Goal: Information Seeking & Learning: Learn about a topic

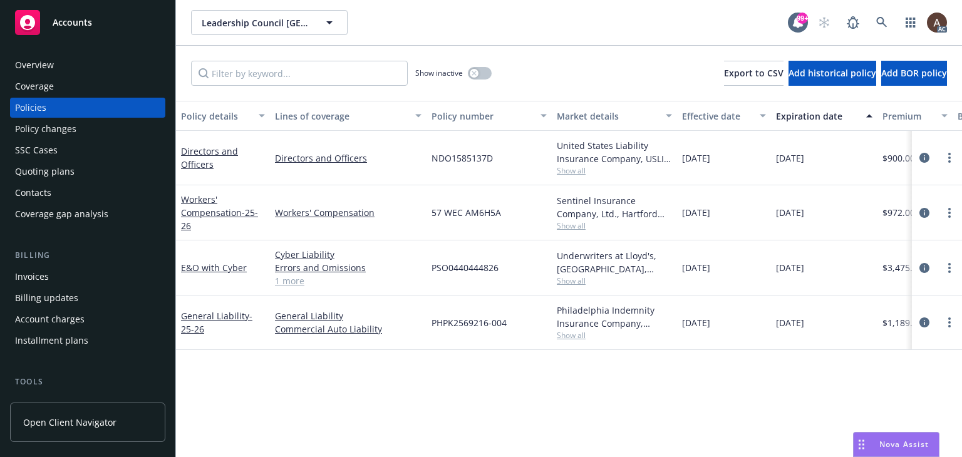
click at [55, 123] on div "Policy changes" at bounding box center [45, 129] width 61 height 20
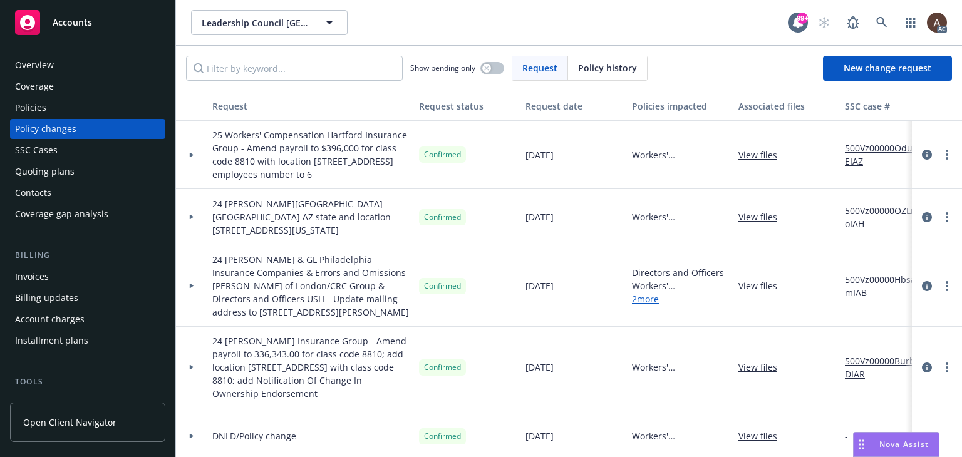
click at [188, 215] on div at bounding box center [191, 217] width 21 height 4
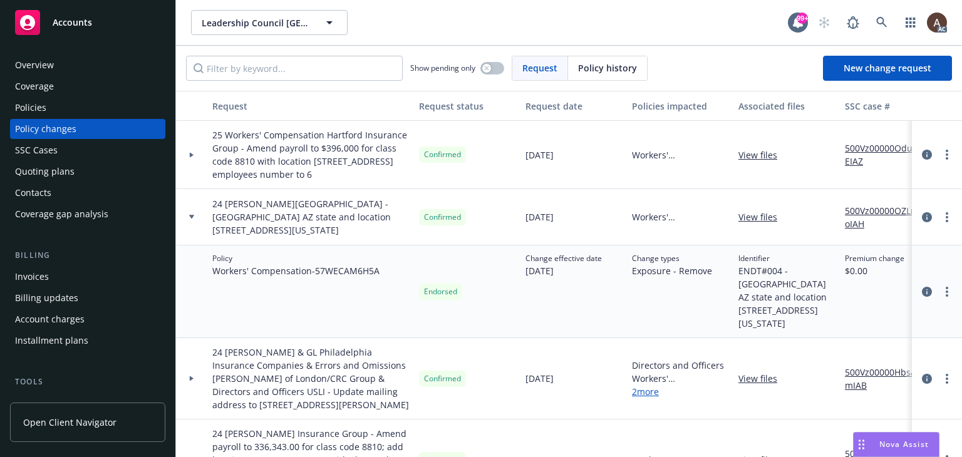
click at [75, 106] on div "Policies" at bounding box center [87, 108] width 145 height 20
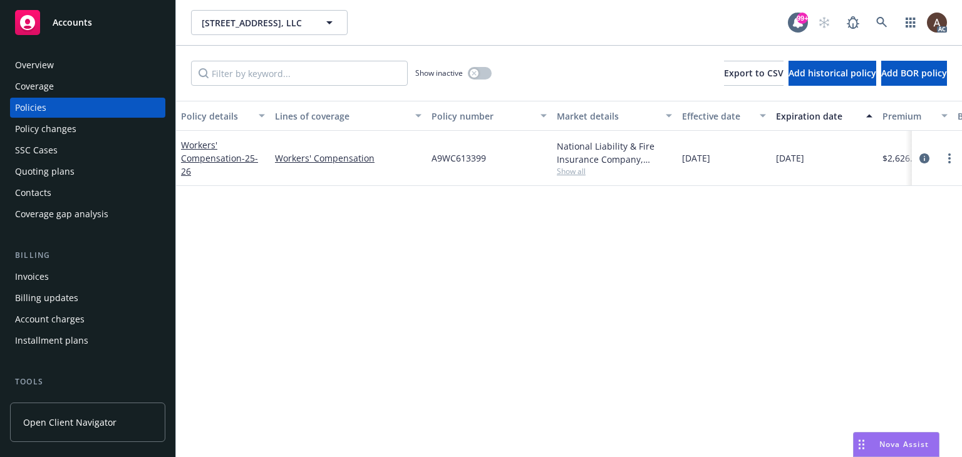
scroll to position [0, 63]
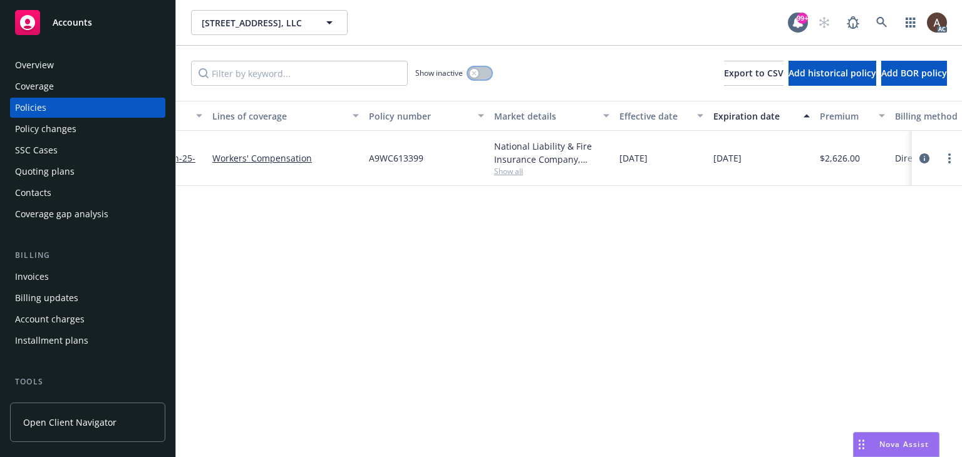
click at [472, 73] on icon "button" at bounding box center [473, 73] width 5 height 5
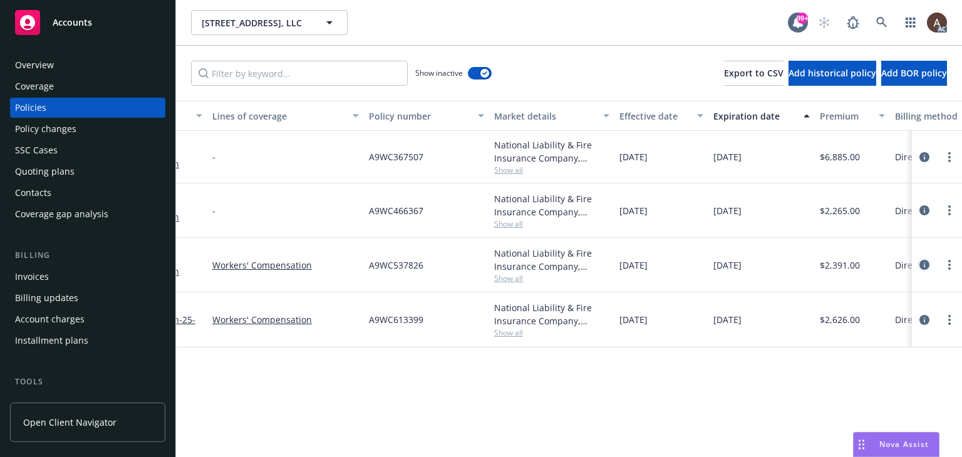
click at [924, 264] on icon "circleInformation" at bounding box center [924, 265] width 10 height 10
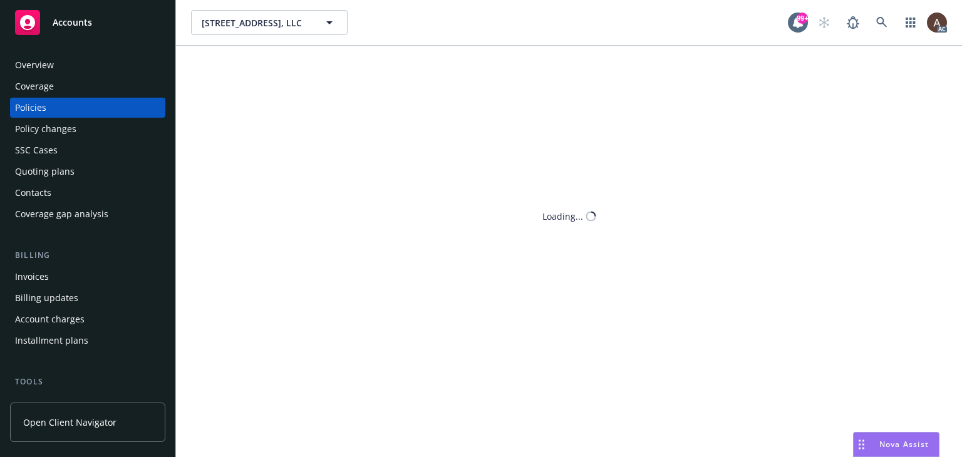
click at [686, 232] on div "7692 Crisp Road, LLC 7692 Crisp Road, LLC 99+ AC Show inactive Export to CSV Ad…" at bounding box center [569, 228] width 786 height 457
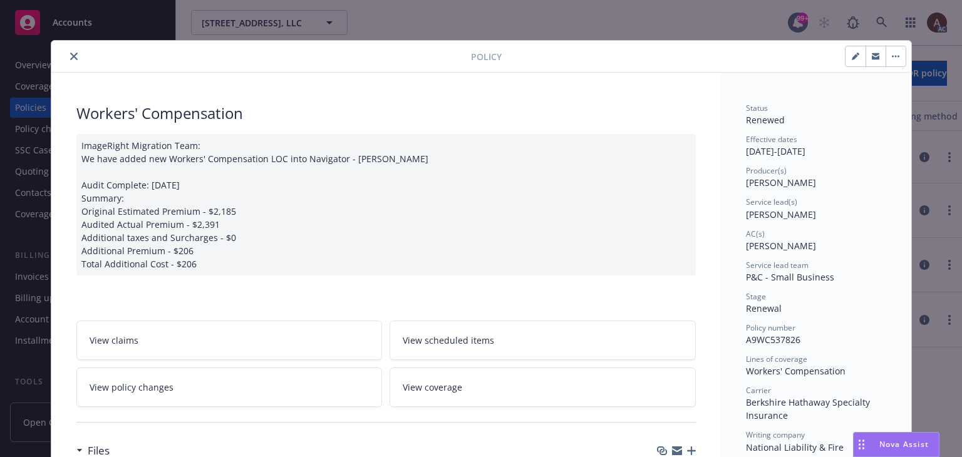
click at [70, 54] on icon "close" at bounding box center [74, 57] width 8 height 8
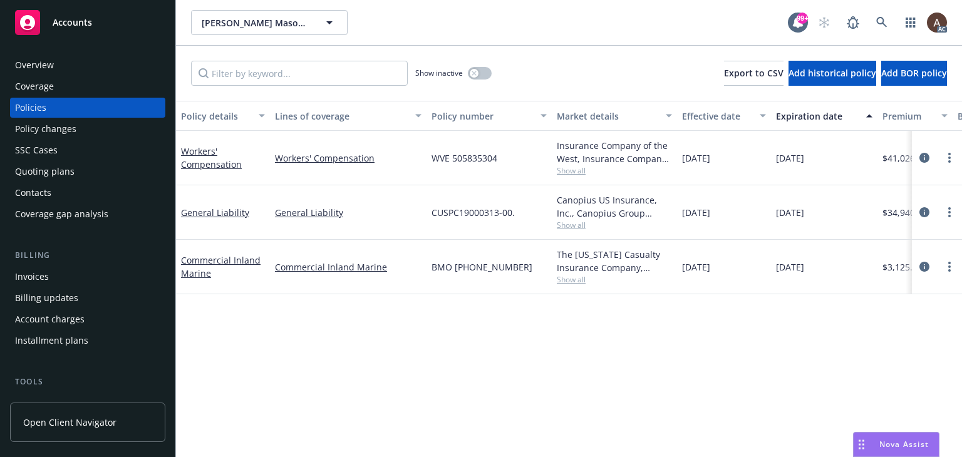
click at [86, 132] on div "Policy changes" at bounding box center [87, 129] width 145 height 20
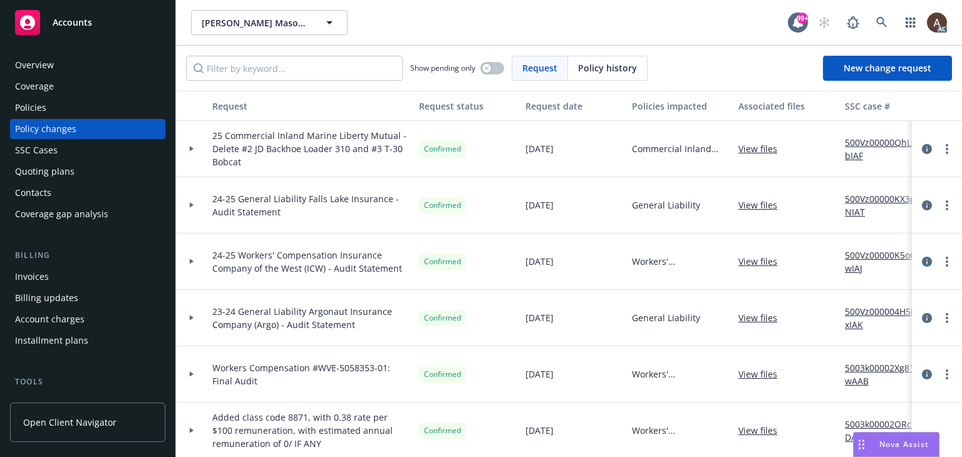
click at [195, 148] on div at bounding box center [191, 149] width 21 height 4
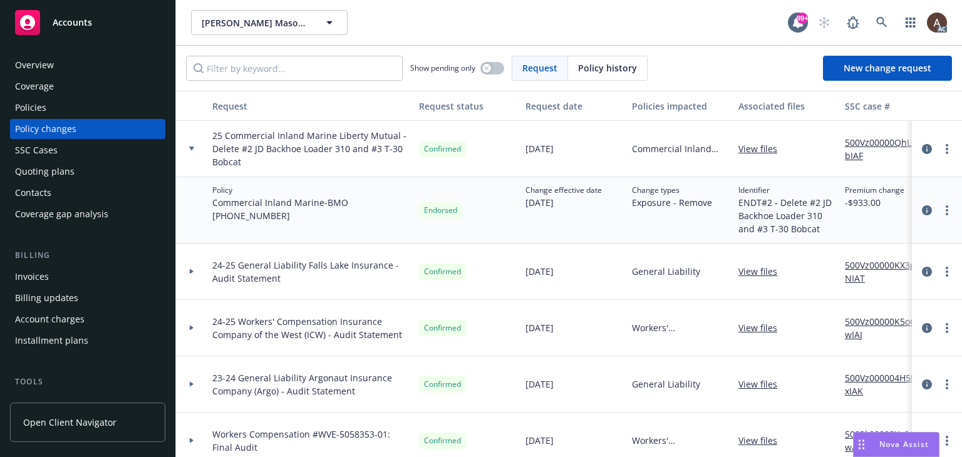
click at [195, 148] on div at bounding box center [191, 149] width 21 height 4
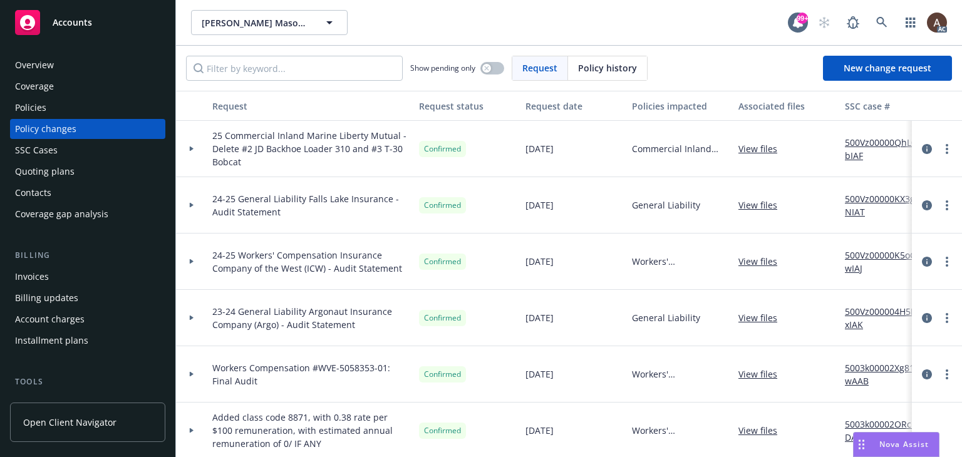
click at [68, 112] on div "Policies" at bounding box center [87, 108] width 145 height 20
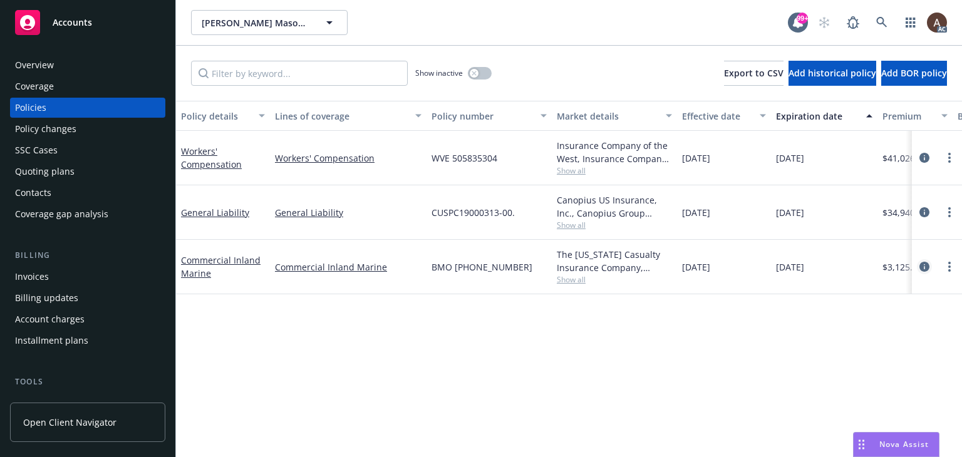
click at [922, 267] on icon "circleInformation" at bounding box center [924, 267] width 10 height 10
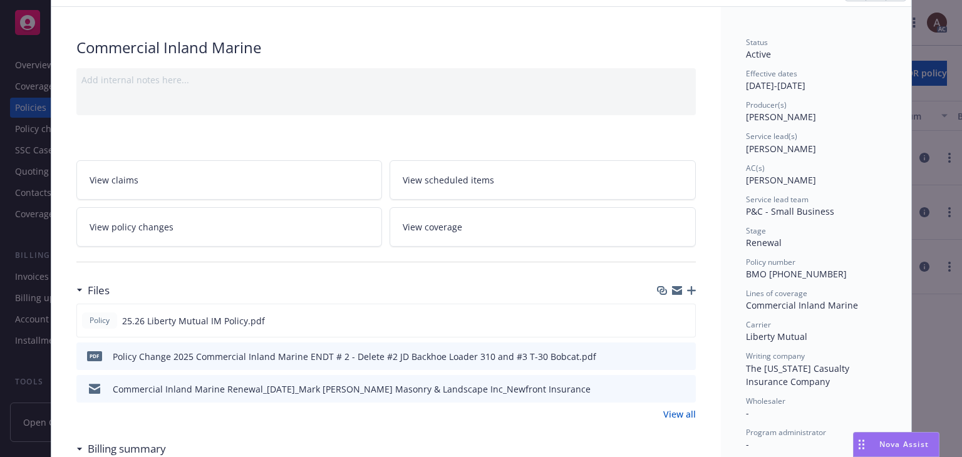
scroll to position [125, 0]
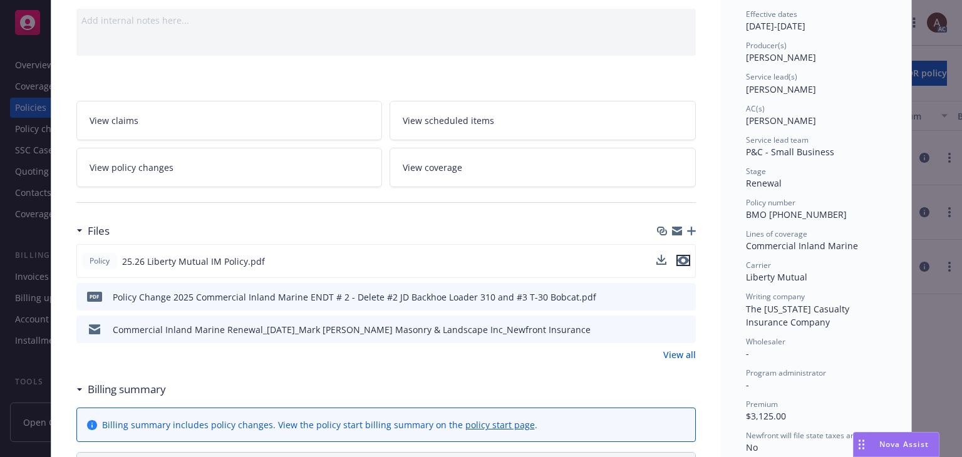
click at [678, 260] on icon "preview file" at bounding box center [683, 260] width 11 height 9
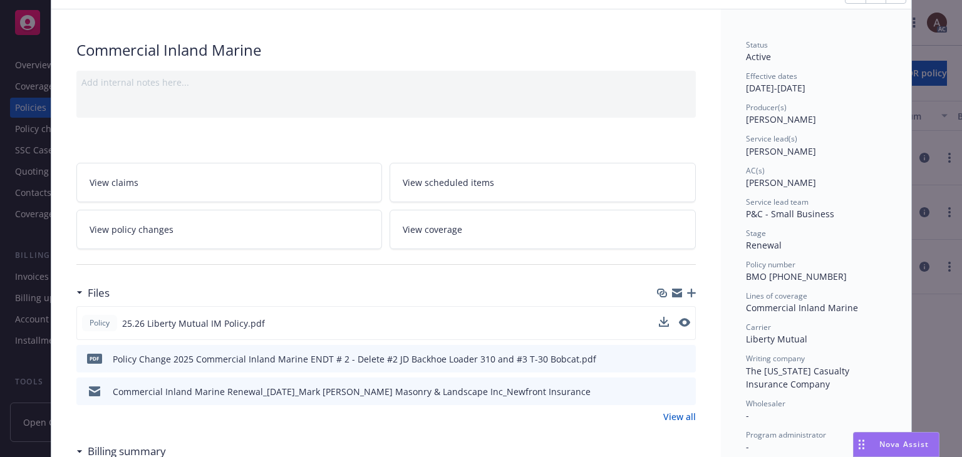
scroll to position [0, 0]
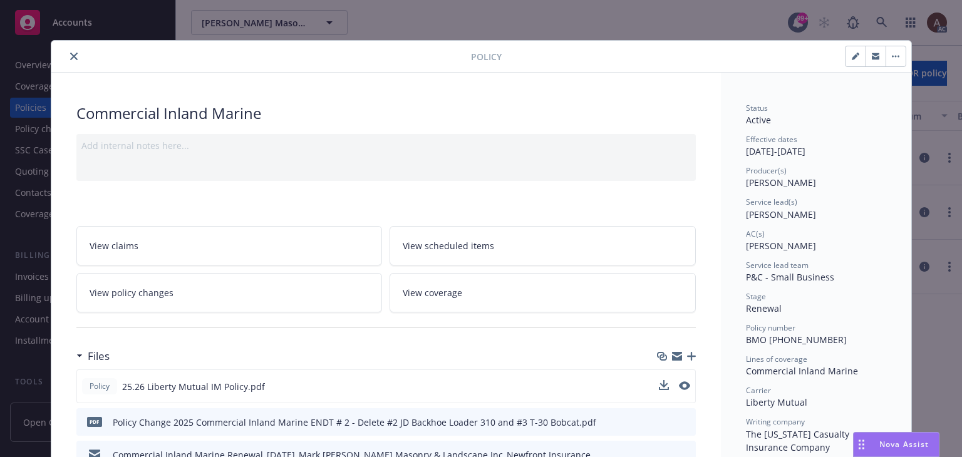
drag, startPoint x: 70, startPoint y: 60, endPoint x: 62, endPoint y: 67, distance: 10.7
click at [70, 60] on button "close" at bounding box center [73, 56] width 15 height 15
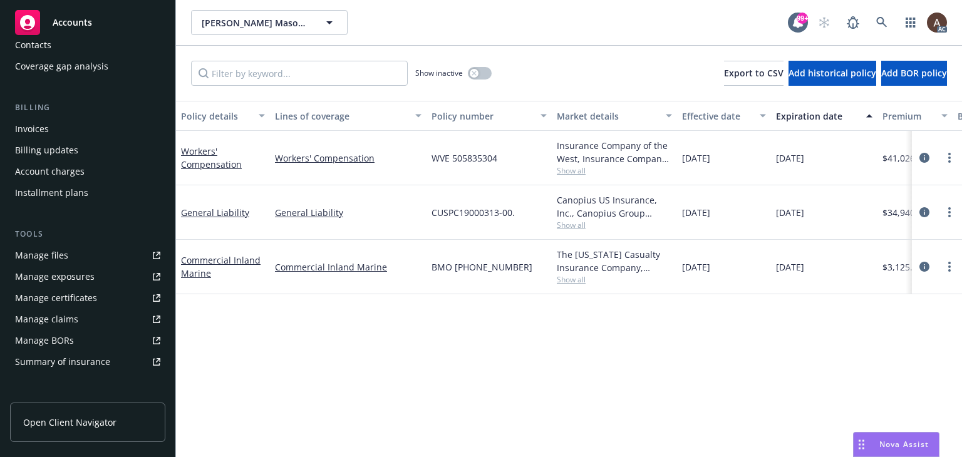
scroll to position [188, 0]
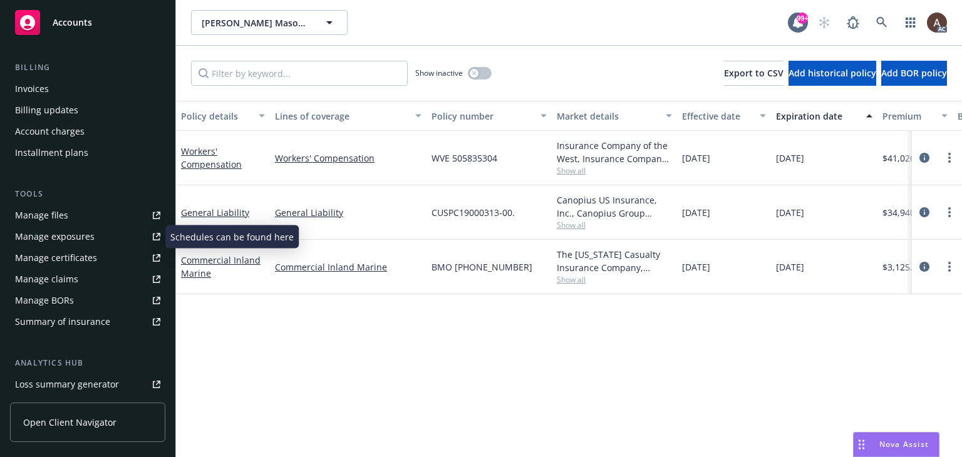
click at [87, 239] on div "Manage exposures" at bounding box center [55, 237] width 80 height 20
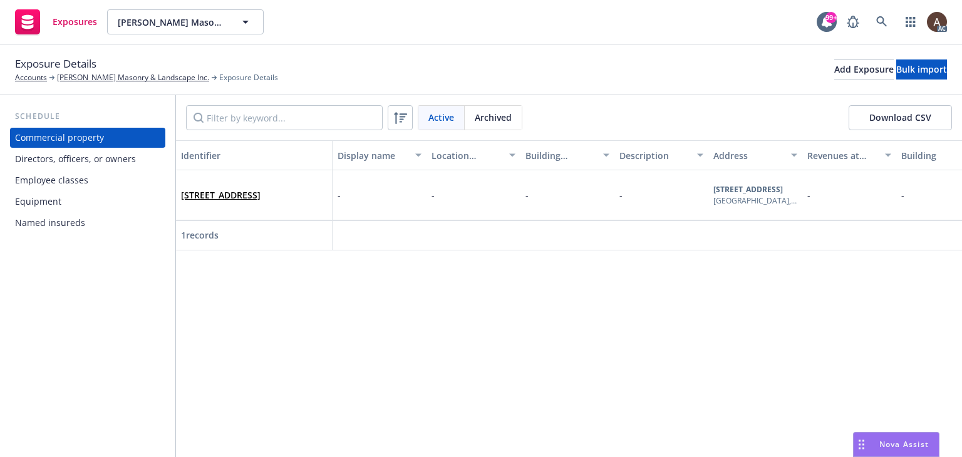
click at [50, 206] on div "Equipment" at bounding box center [38, 202] width 46 height 20
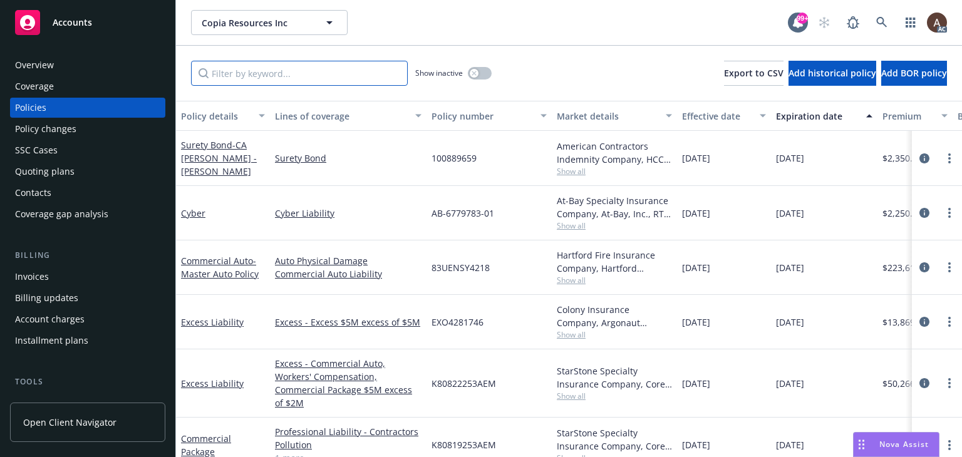
click at [282, 75] on input "Filter by keyword..." at bounding box center [299, 73] width 217 height 25
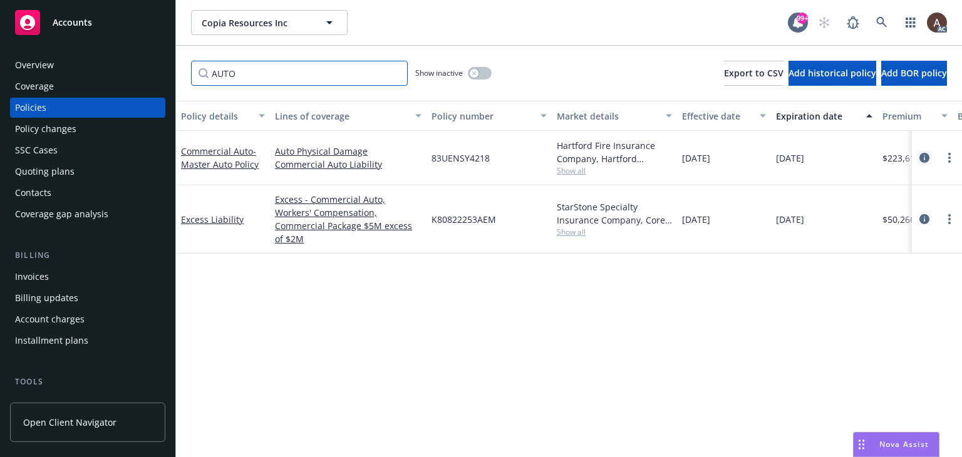
type input "AUTO"
click at [924, 156] on icon "circleInformation" at bounding box center [924, 158] width 10 height 10
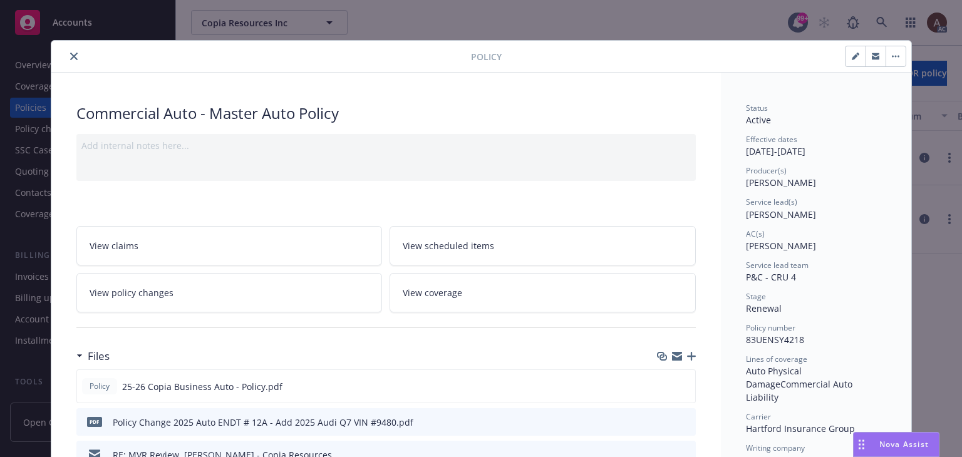
scroll to position [63, 0]
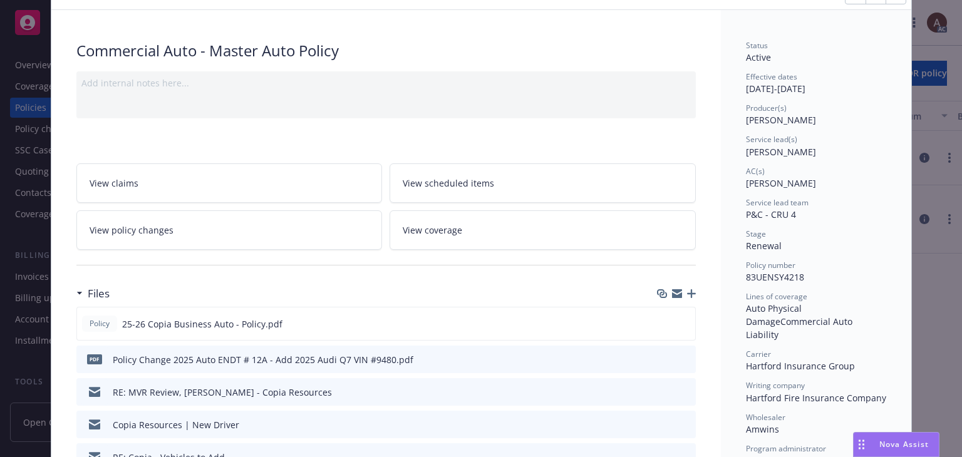
click at [249, 230] on link "View policy changes" at bounding box center [229, 229] width 306 height 39
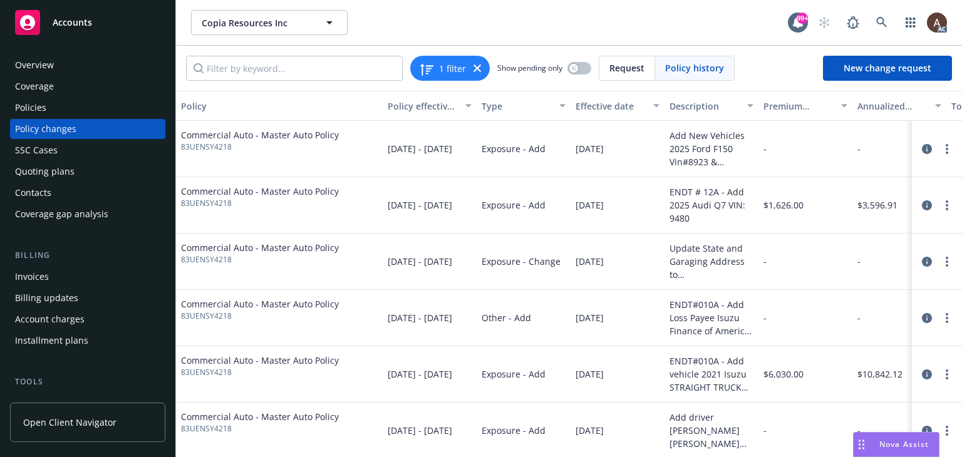
click at [101, 134] on div "Policy changes" at bounding box center [87, 129] width 145 height 20
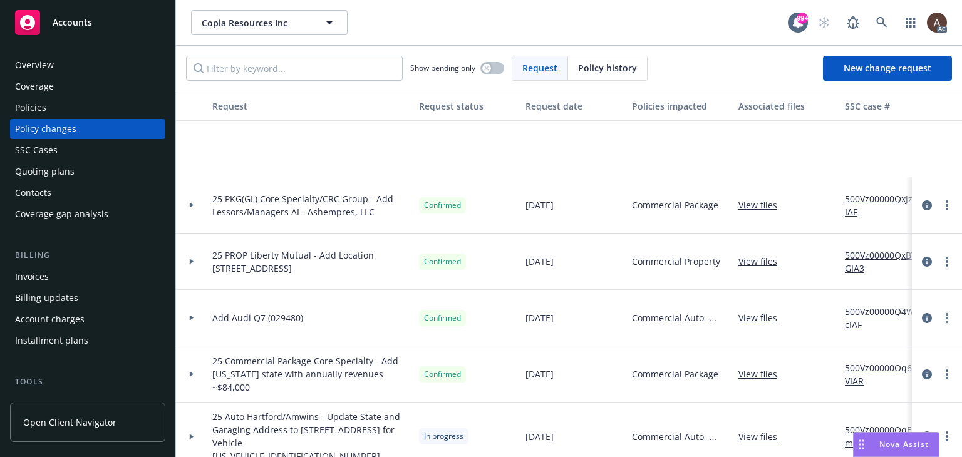
scroll to position [188, 0]
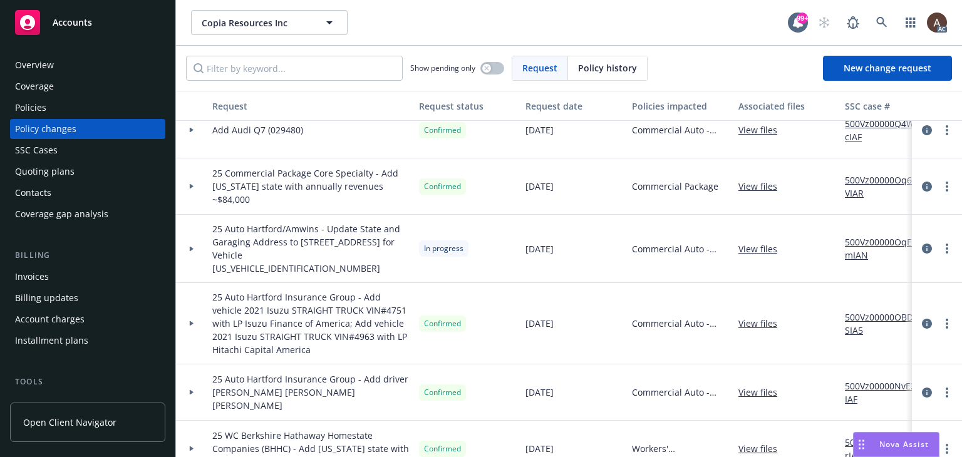
click at [189, 322] on icon at bounding box center [191, 323] width 5 height 4
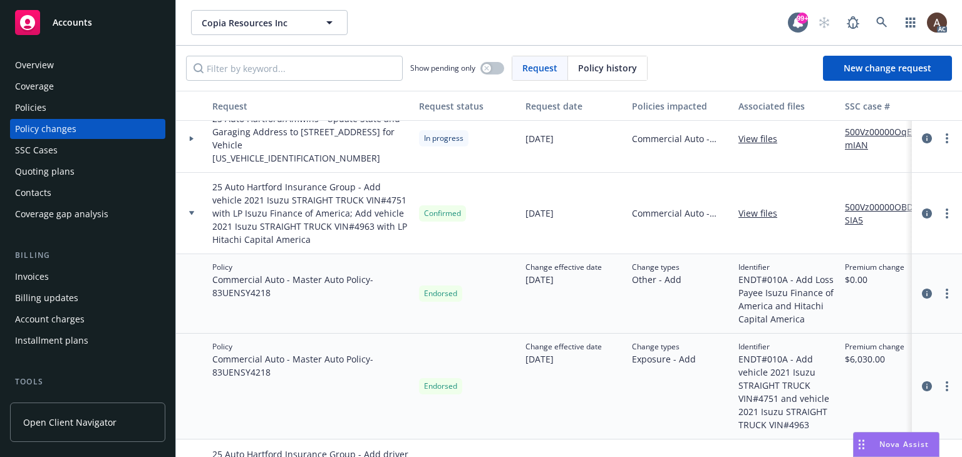
scroll to position [250, 0]
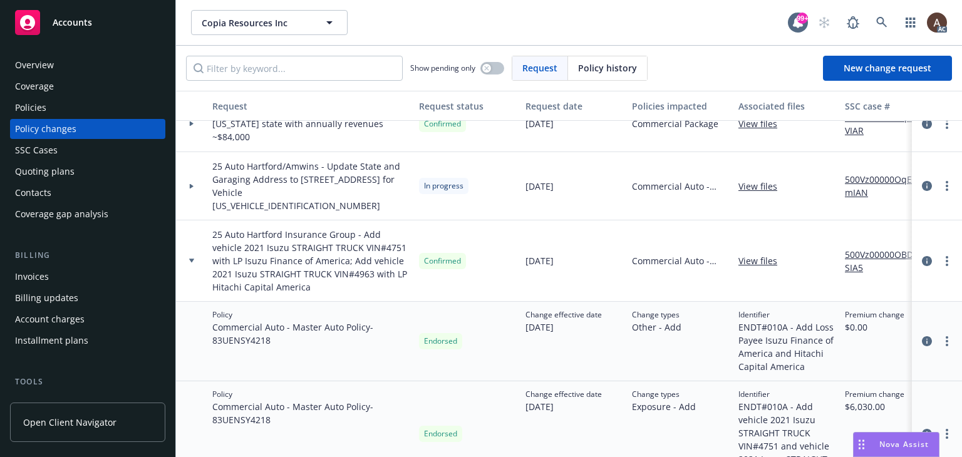
click at [193, 259] on icon at bounding box center [191, 261] width 5 height 4
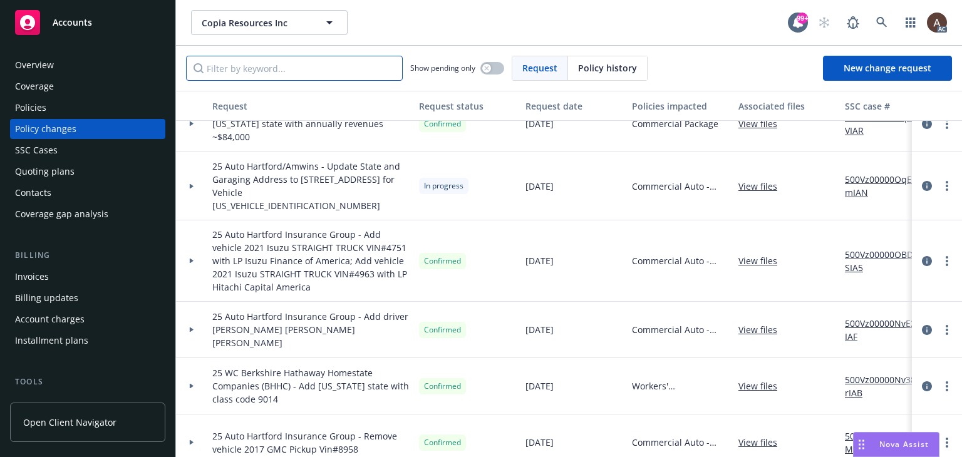
click at [263, 70] on input "Filter by keyword..." at bounding box center [294, 68] width 217 height 25
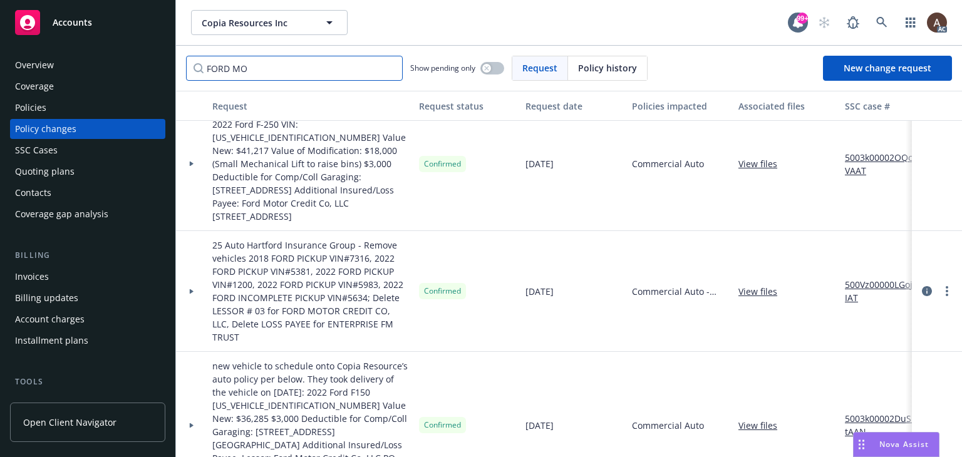
scroll to position [161, 0]
type input "FORD MOTOR C"
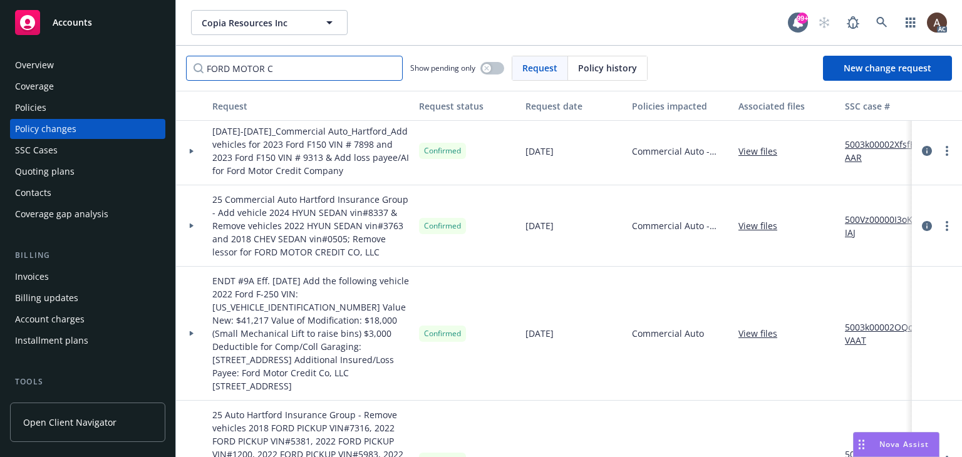
scroll to position [0, 0]
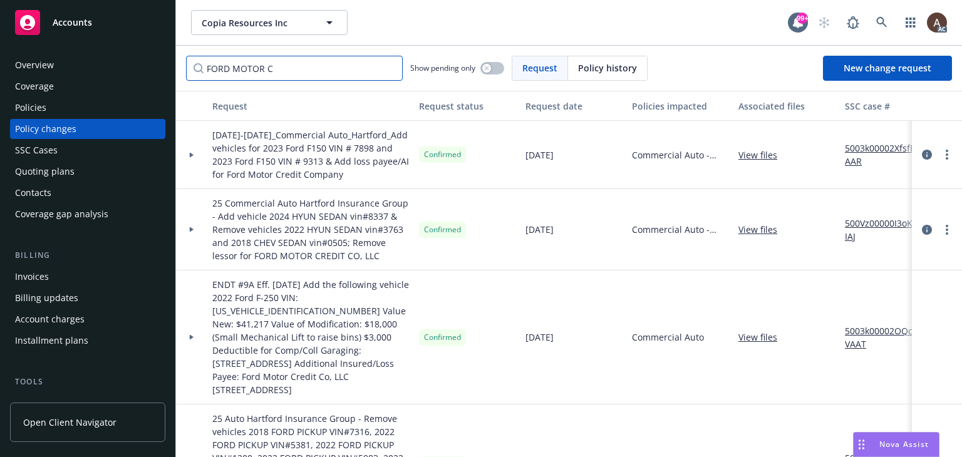
drag, startPoint x: 298, startPoint y: 62, endPoint x: 104, endPoint y: 69, distance: 194.2
click at [104, 69] on div "Accounts Overview Coverage Policies Policy changes SSC Cases Quoting plans Cont…" at bounding box center [481, 228] width 962 height 457
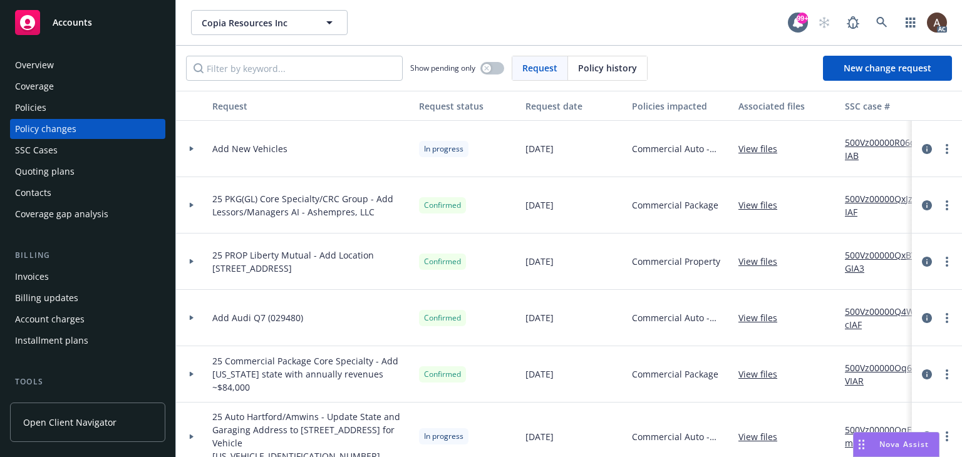
click at [192, 147] on icon at bounding box center [191, 149] width 5 height 4
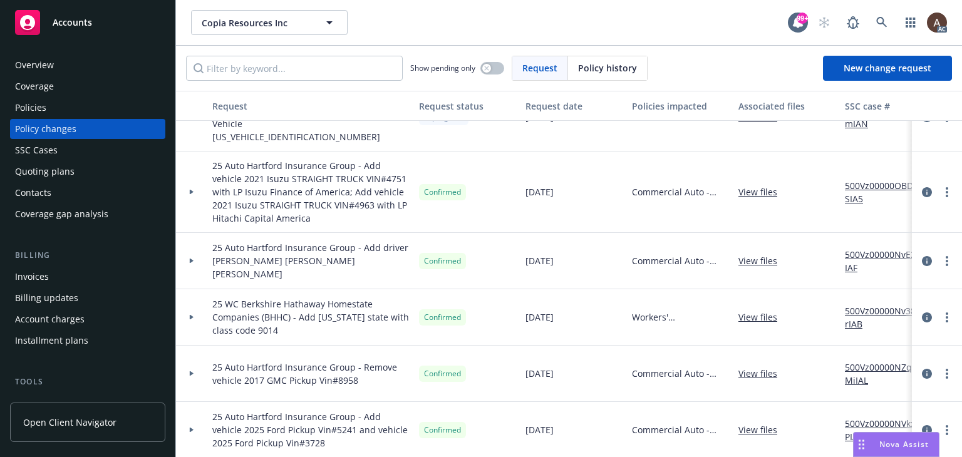
scroll to position [313, 0]
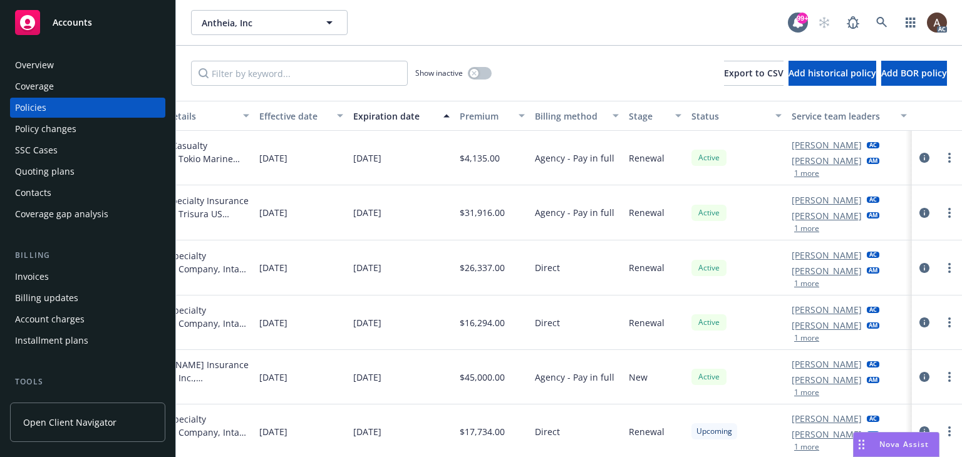
scroll to position [65, 432]
